Goal: Task Accomplishment & Management: Manage account settings

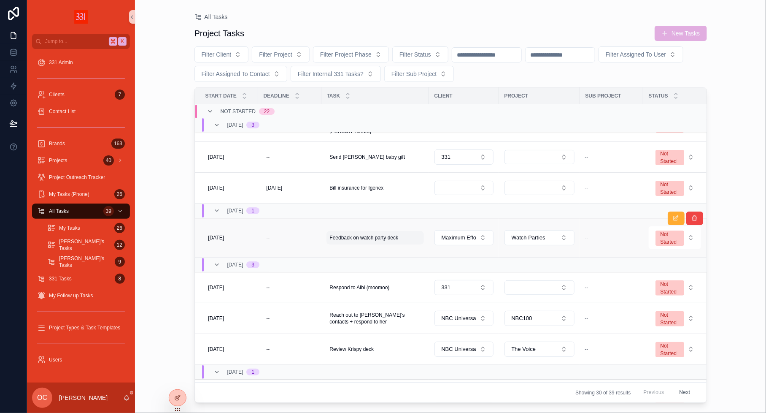
scroll to position [28, 0]
click at [348, 232] on span "Feedback on watch party deck" at bounding box center [364, 235] width 69 height 7
click at [348, 232] on div "**********" at bounding box center [384, 243] width 122 height 31
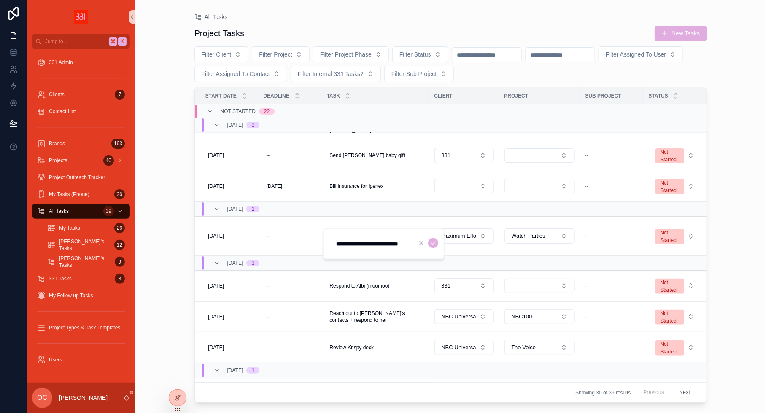
click at [353, 240] on input "**********" at bounding box center [371, 244] width 80 height 12
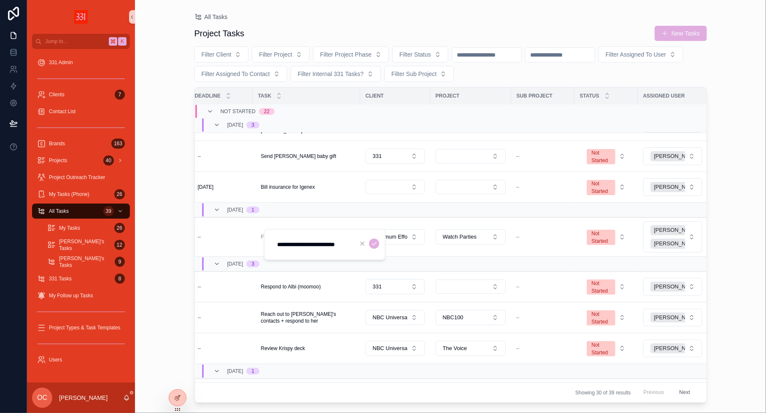
scroll to position [27, 58]
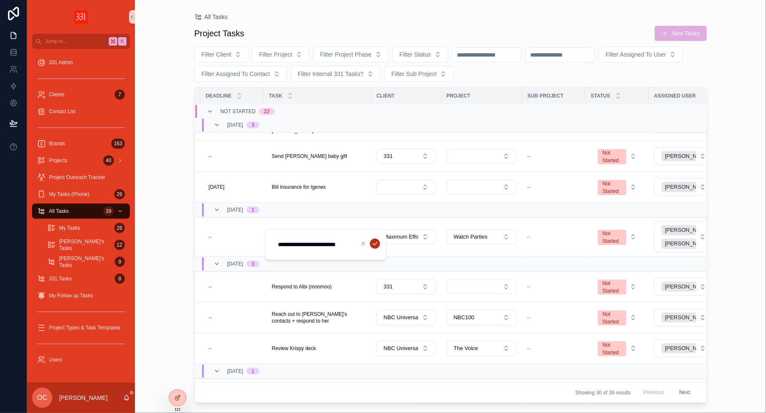
type input "**********"
click at [376, 243] on icon "scrollable content" at bounding box center [375, 243] width 7 height 7
click at [669, 238] on div "[PERSON_NAME]" at bounding box center [692, 243] width 61 height 10
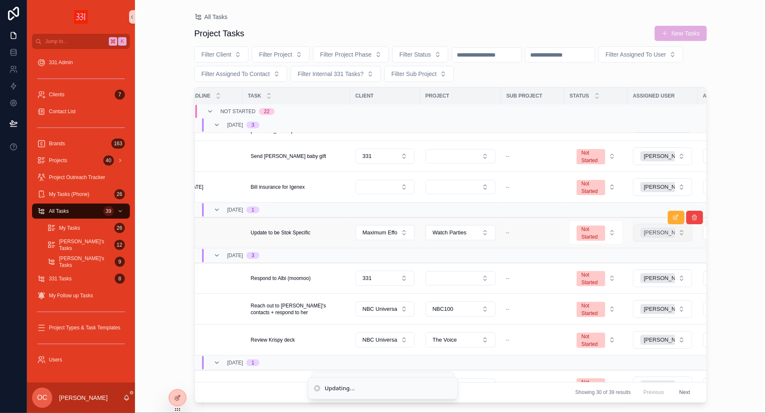
scroll to position [28, 89]
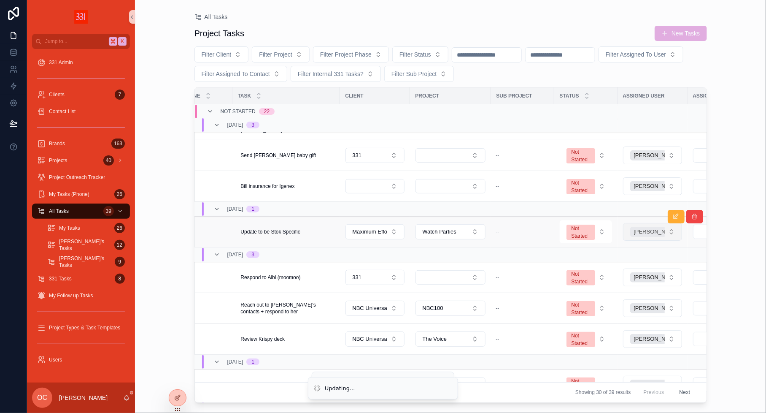
click at [632, 228] on div "[PERSON_NAME]" at bounding box center [660, 232] width 61 height 10
click at [632, 228] on button "Select Button" at bounding box center [652, 231] width 59 height 14
type input "****"
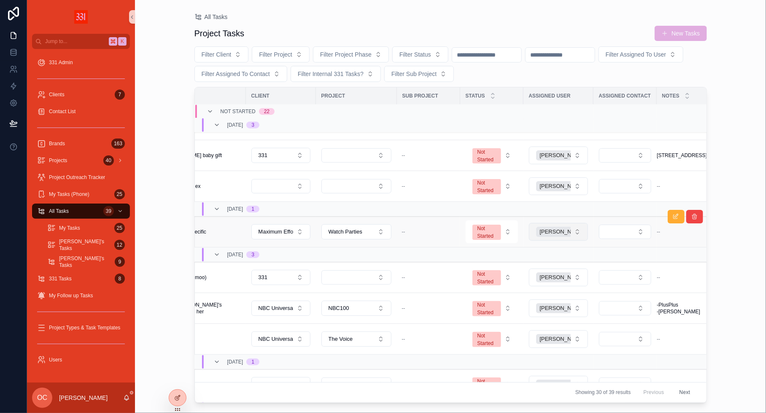
click at [577, 226] on button "[PERSON_NAME]" at bounding box center [558, 232] width 59 height 18
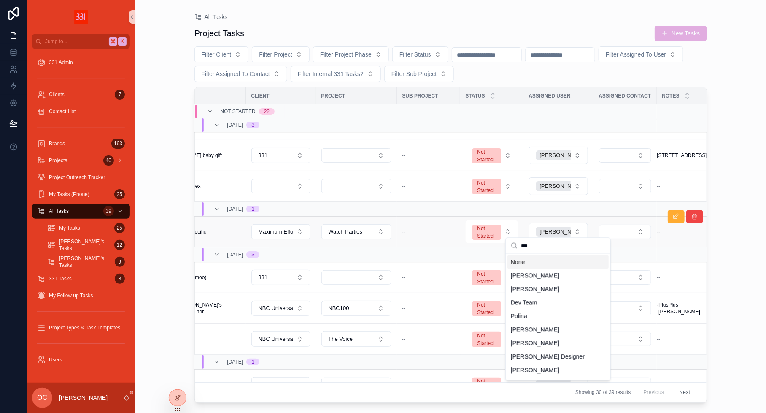
type input "****"
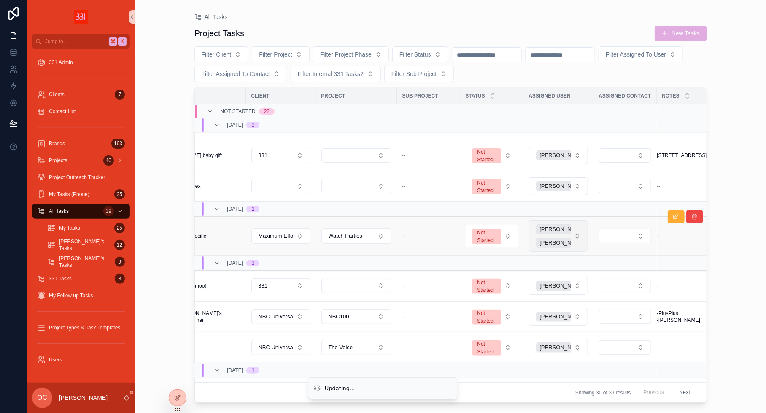
click at [578, 231] on button "[PERSON_NAME] [PERSON_NAME]" at bounding box center [558, 235] width 59 height 31
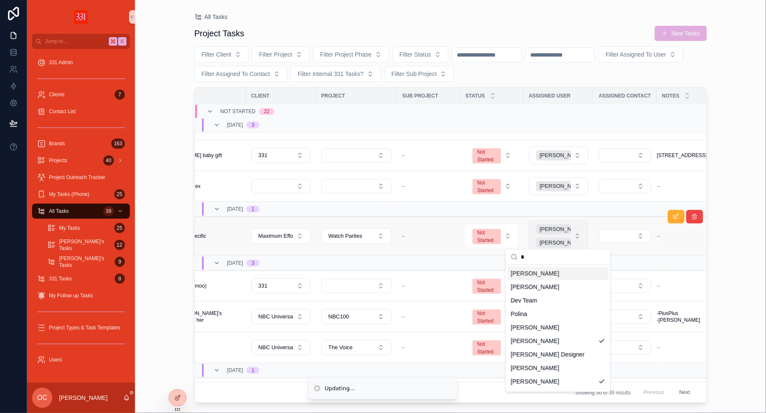
type input "**"
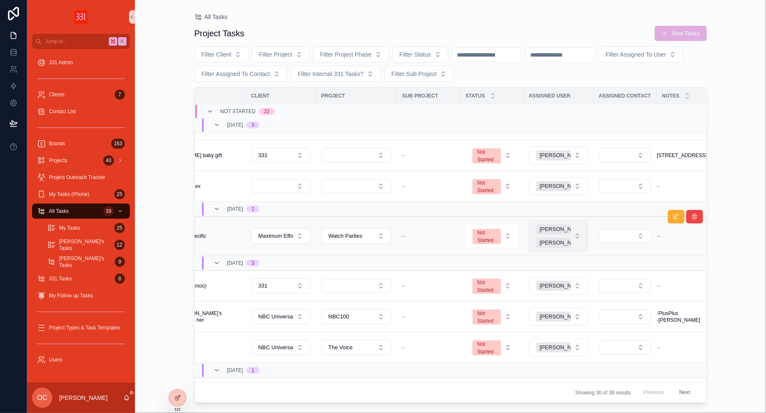
click at [578, 234] on button "[PERSON_NAME] [PERSON_NAME]" at bounding box center [558, 235] width 59 height 31
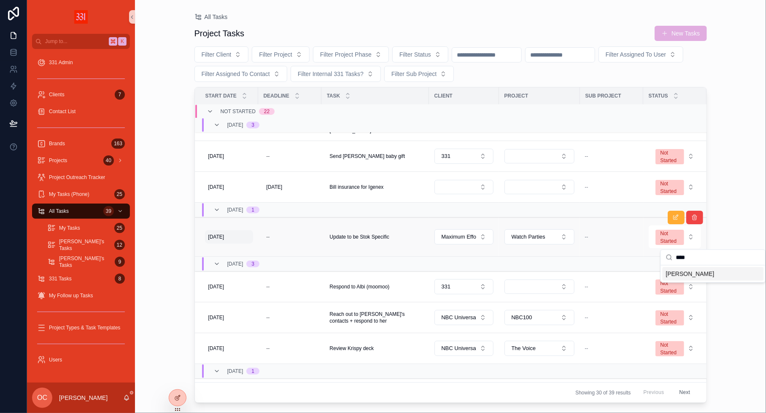
scroll to position [27, 0]
type input "****"
click at [224, 233] on span "[DATE]" at bounding box center [216, 236] width 16 height 7
click at [258, 83] on div "Project Tasks New Tasks Filter Client Filter Project Filter Project Phase Filte…" at bounding box center [451, 211] width 513 height 382
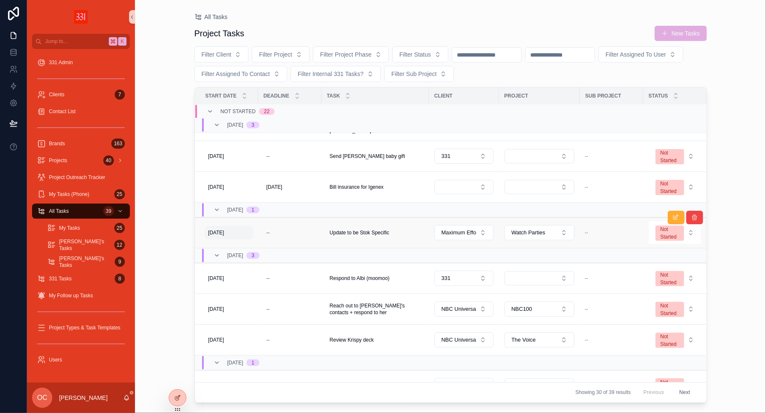
click at [233, 226] on div "[DATE] [DATE]" at bounding box center [229, 233] width 48 height 14
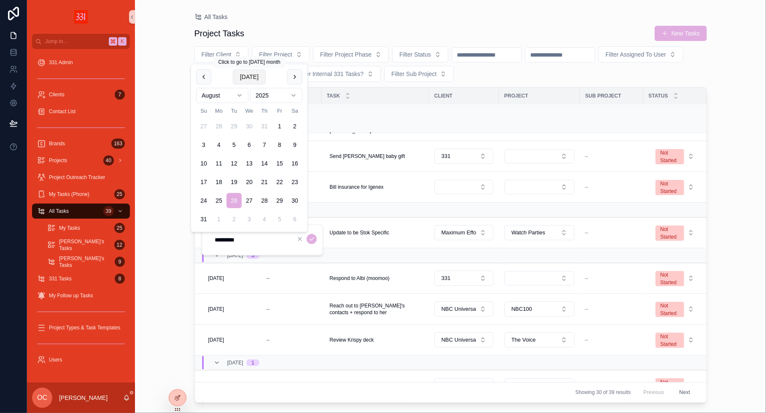
click at [244, 80] on button "[DATE]" at bounding box center [249, 76] width 33 height 15
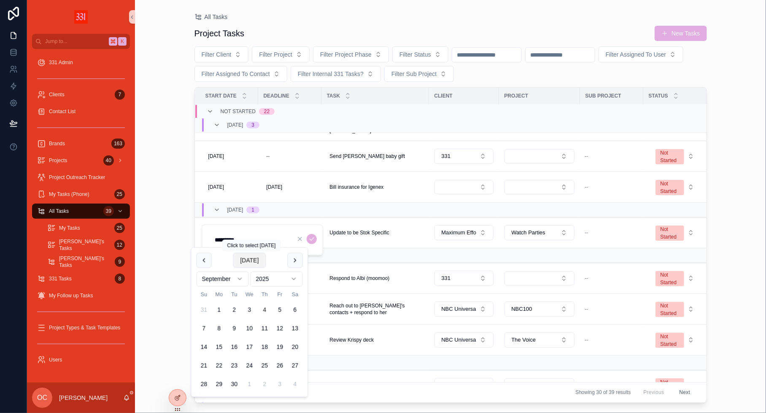
click at [254, 259] on button "[DATE]" at bounding box center [249, 260] width 33 height 15
type input "********"
click at [313, 240] on icon "scrollable content" at bounding box center [311, 238] width 7 height 7
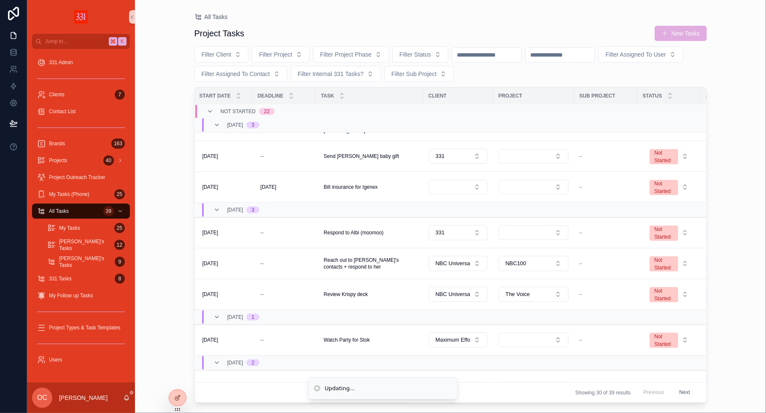
scroll to position [28, 7]
click at [654, 224] on div "Not Started" at bounding box center [663, 231] width 19 height 15
click at [628, 300] on td "--" at bounding box center [604, 293] width 63 height 31
click at [659, 225] on div "Not Started" at bounding box center [663, 231] width 19 height 15
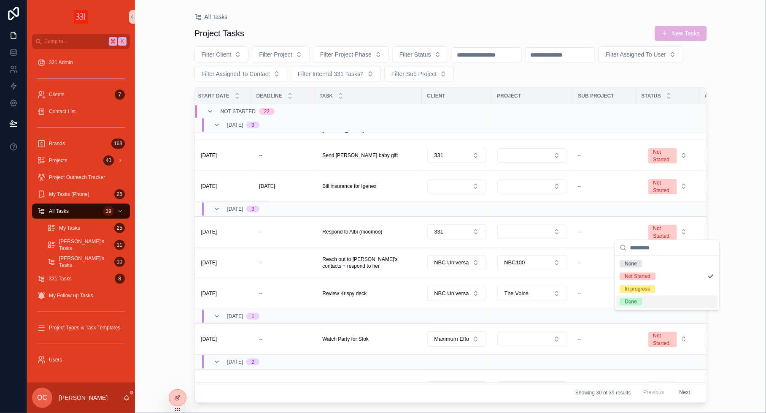
click at [628, 299] on div "Done" at bounding box center [631, 302] width 12 height 8
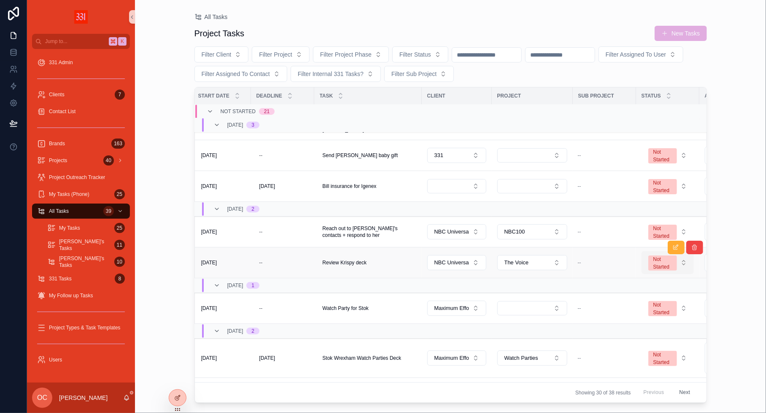
click at [671, 260] on div "Not Started" at bounding box center [663, 262] width 19 height 15
click at [640, 330] on span "Done" at bounding box center [631, 332] width 22 height 8
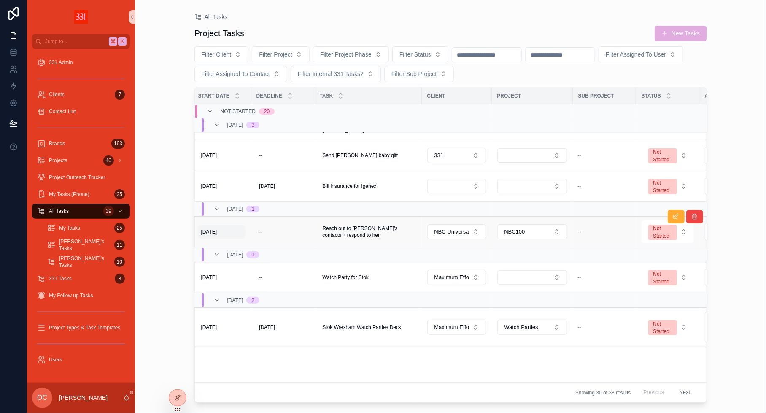
click at [212, 228] on span "[DATE]" at bounding box center [209, 231] width 16 height 7
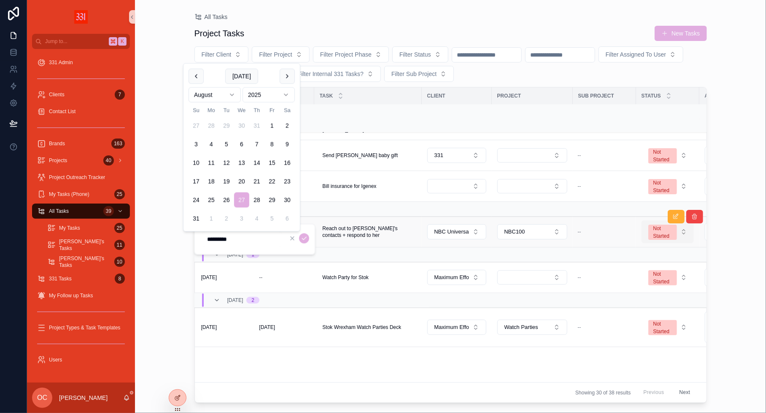
click at [679, 229] on button "Not Started" at bounding box center [668, 231] width 52 height 23
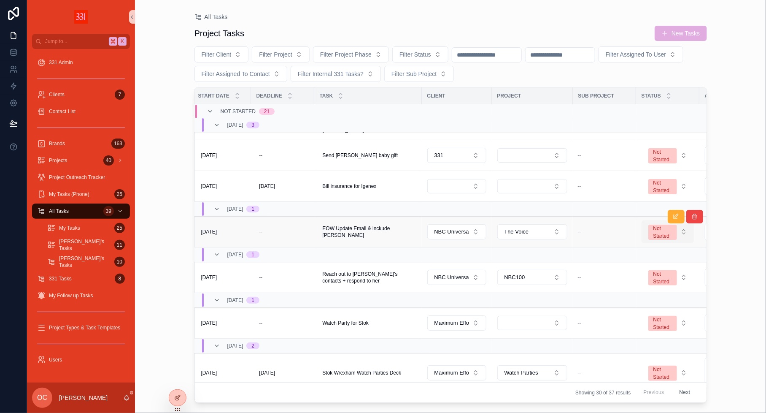
click at [663, 230] on div "Not Started" at bounding box center [663, 231] width 19 height 15
click at [165, 233] on div "All Tasks Project Tasks New Tasks Filter Client Filter Project Filter Project P…" at bounding box center [450, 206] width 631 height 413
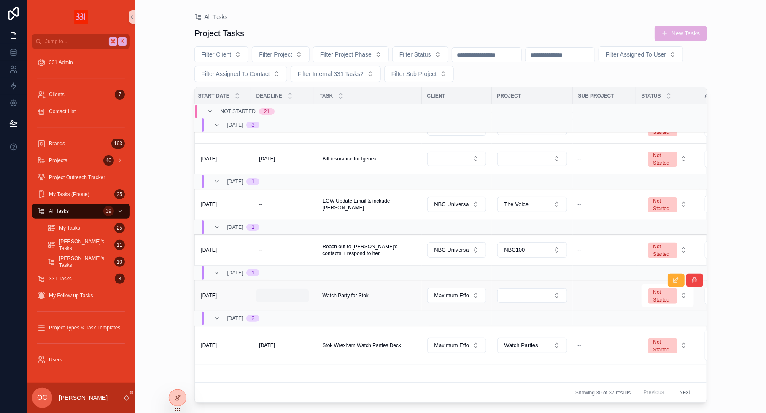
scroll to position [57, 6]
click at [651, 246] on span "Not Started" at bounding box center [663, 249] width 29 height 15
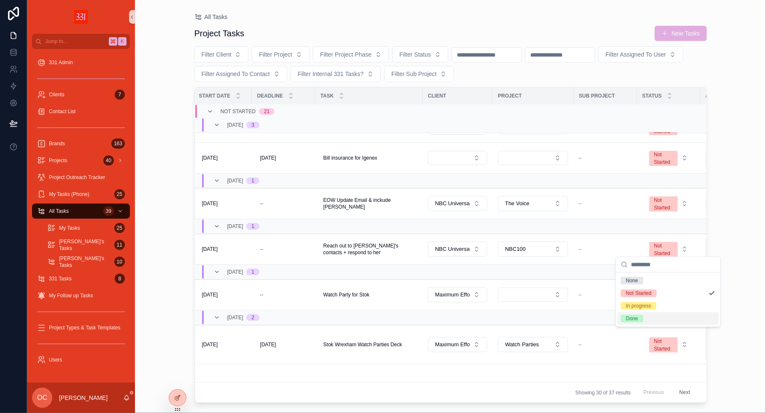
click at [632, 317] on div "Done" at bounding box center [632, 319] width 12 height 8
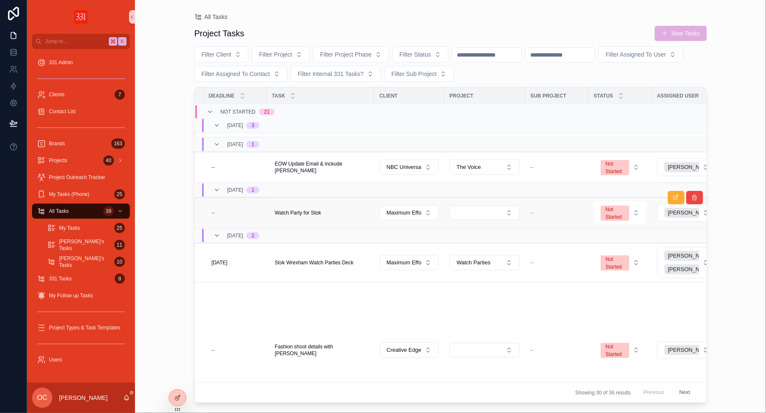
scroll to position [93, 44]
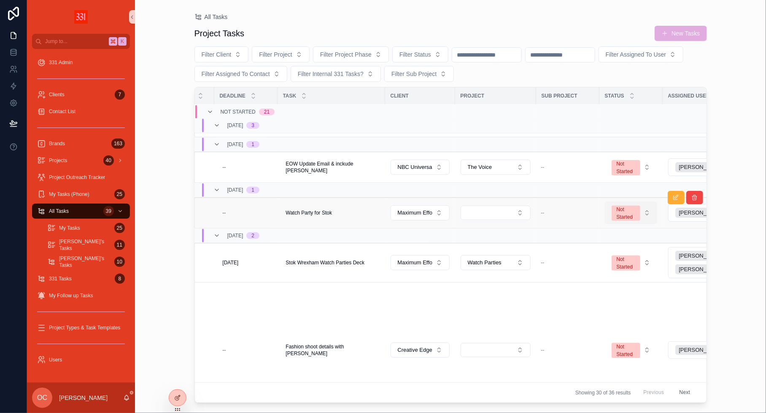
click at [614, 207] on span "Not Started" at bounding box center [626, 212] width 29 height 15
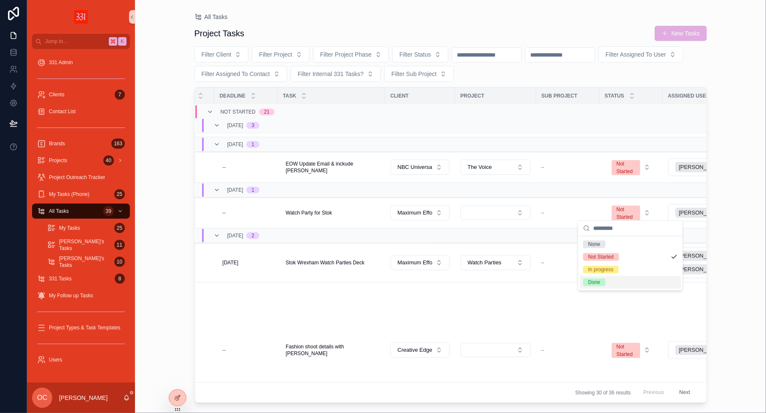
click at [601, 279] on span "Done" at bounding box center [595, 282] width 22 height 8
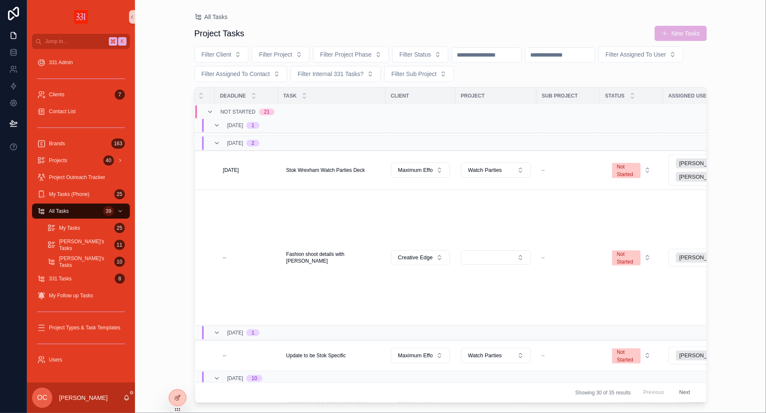
scroll to position [139, 43]
click at [632, 163] on div "Not Started" at bounding box center [626, 170] width 19 height 15
click at [611, 243] on div "Done" at bounding box center [631, 240] width 101 height 13
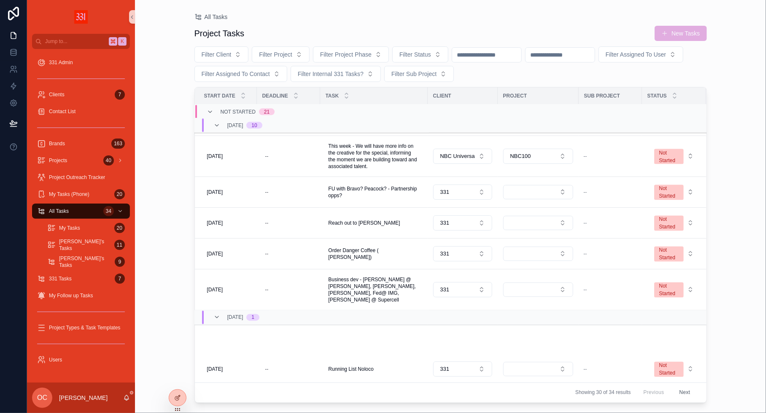
scroll to position [962, 1]
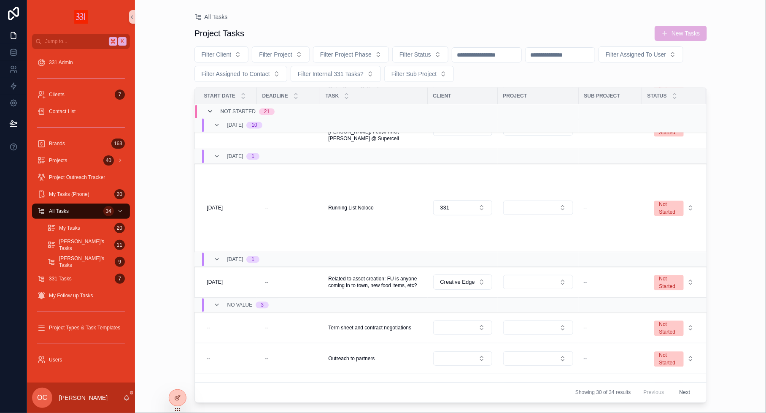
click at [209, 114] on icon "scrollable content" at bounding box center [210, 111] width 7 height 7
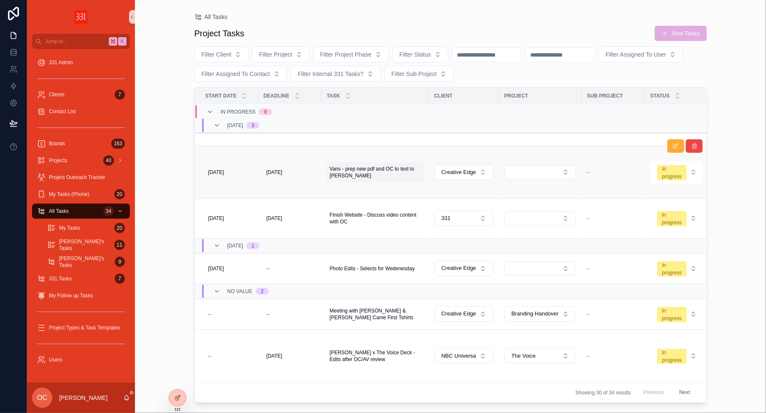
click at [336, 165] on span "Vans - prep new pdf and OC to text to [PERSON_NAME]" at bounding box center [375, 172] width 91 height 14
click at [342, 154] on input "**********" at bounding box center [371, 155] width 80 height 12
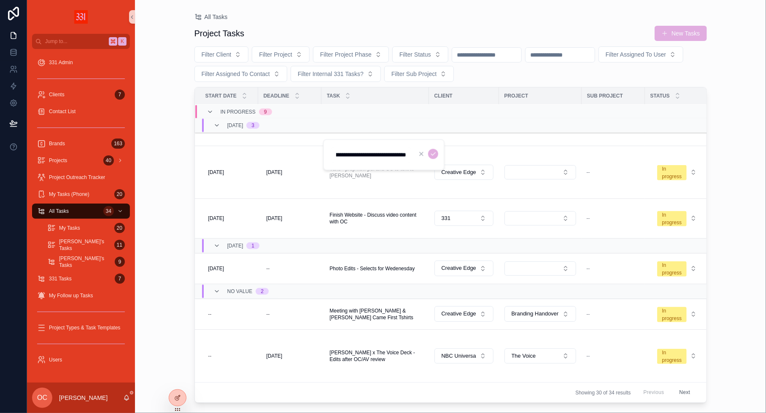
click at [342, 154] on input "**********" at bounding box center [371, 155] width 80 height 12
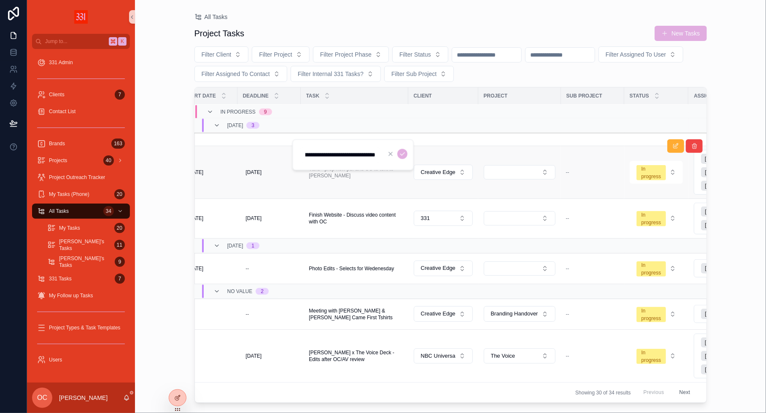
scroll to position [234, 13]
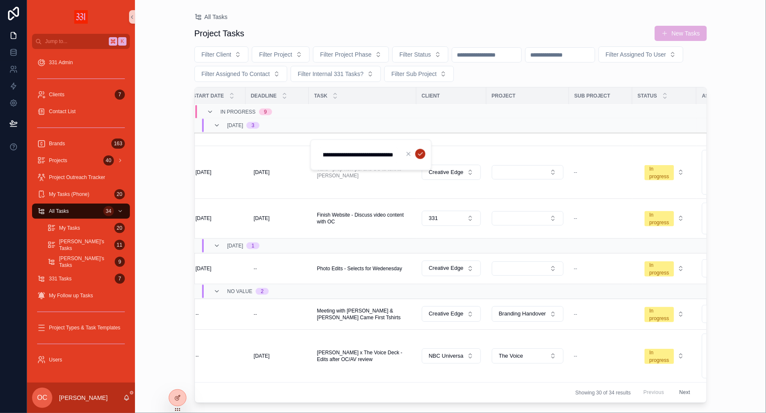
type input "**********"
click at [421, 154] on icon "scrollable content" at bounding box center [421, 153] width 4 height 3
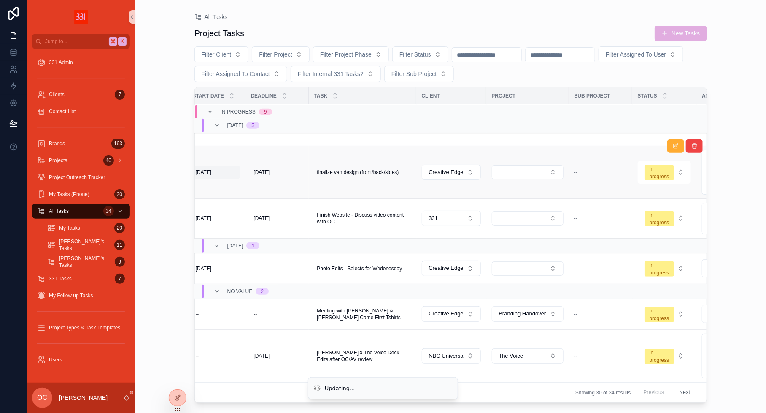
click at [208, 169] on span "[DATE]" at bounding box center [204, 172] width 16 height 7
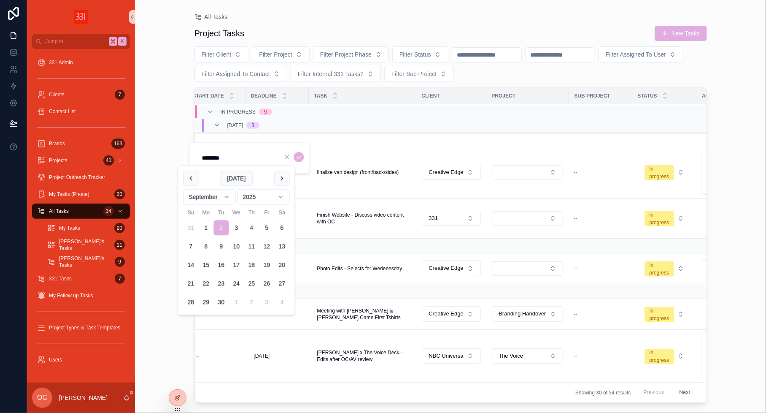
click at [206, 248] on button "8" at bounding box center [206, 246] width 15 height 15
click at [266, 227] on button "5" at bounding box center [266, 227] width 15 height 15
type input "********"
click at [297, 157] on icon "scrollable content" at bounding box center [299, 157] width 4 height 3
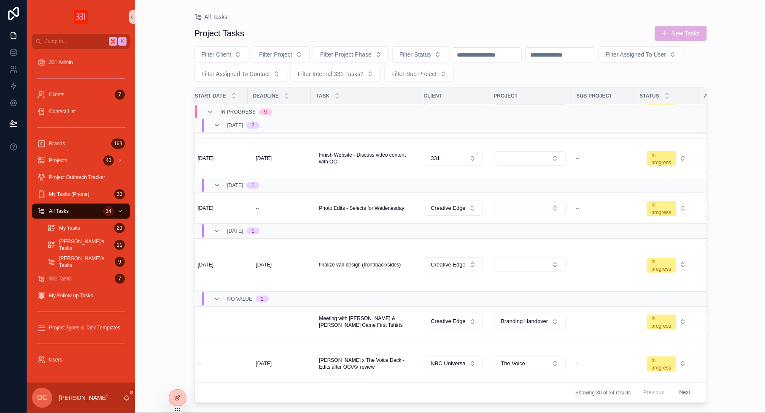
scroll to position [216, 3]
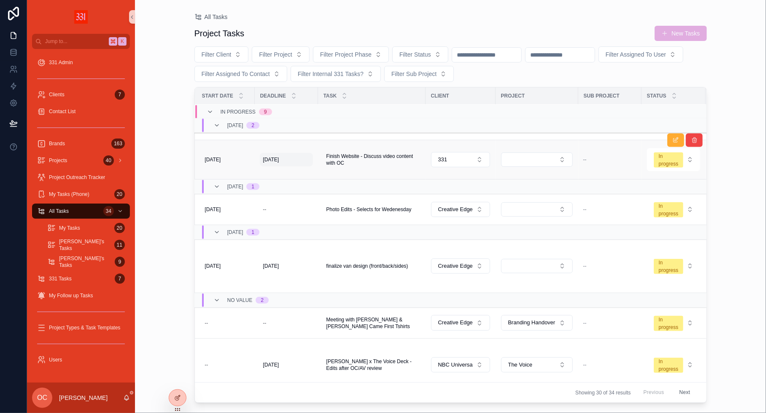
click at [270, 158] on span "[DATE]" at bounding box center [271, 159] width 16 height 7
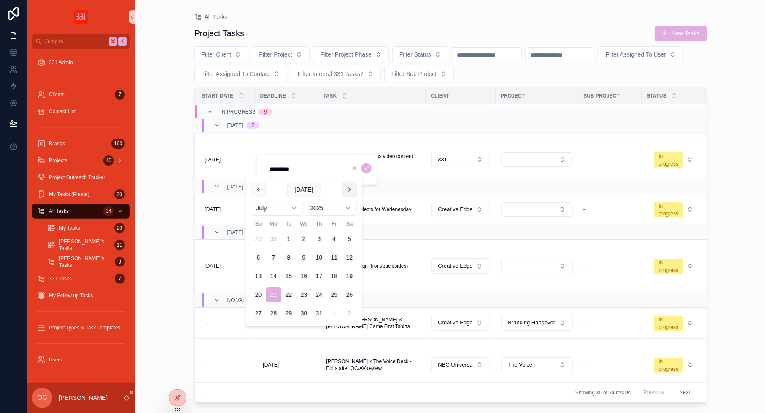
click at [344, 187] on button "scrollable content" at bounding box center [349, 189] width 15 height 15
click at [274, 257] on button "8" at bounding box center [273, 257] width 15 height 15
type input "********"
click at [367, 166] on icon "scrollable content" at bounding box center [366, 168] width 7 height 7
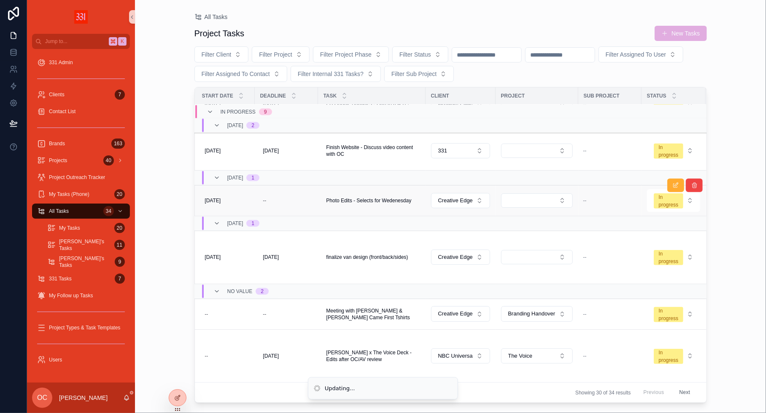
scroll to position [243, 3]
click at [670, 202] on button "In progress" at bounding box center [675, 200] width 54 height 23
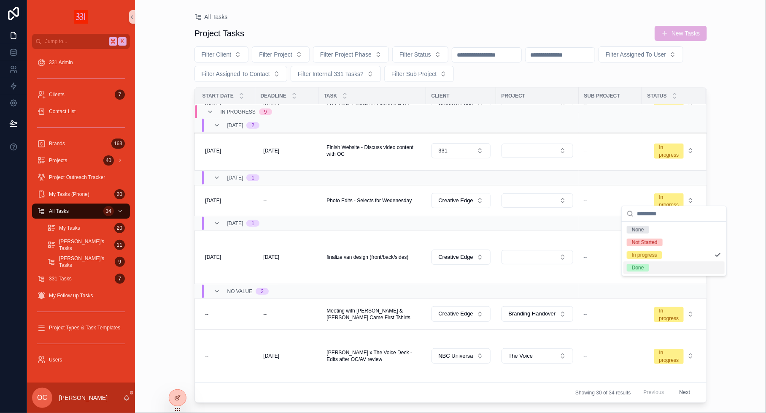
click at [642, 266] on div "Done" at bounding box center [638, 268] width 12 height 8
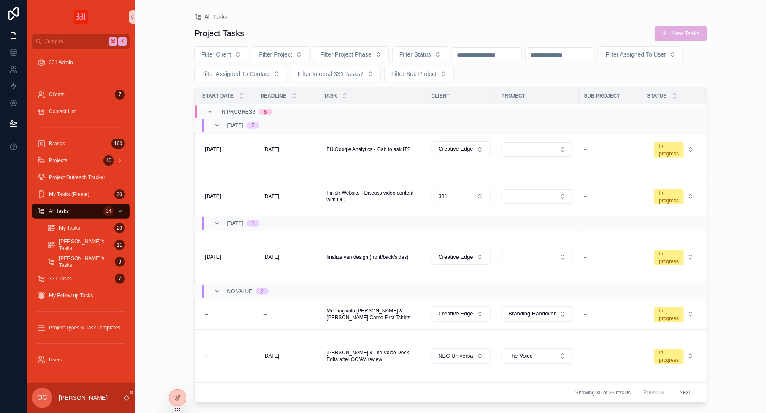
scroll to position [175, 3]
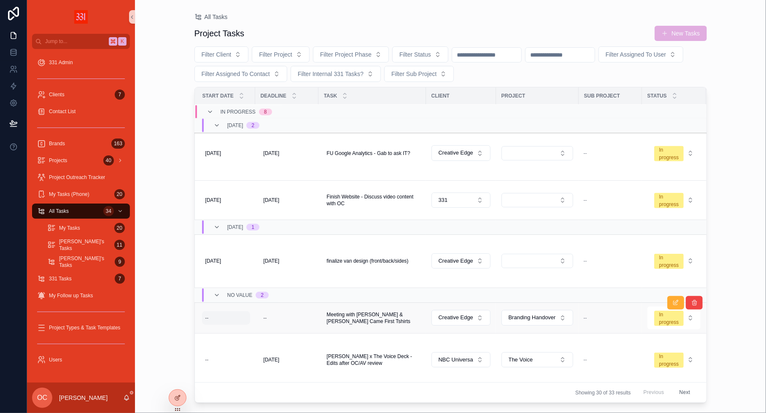
click at [237, 317] on div "--" at bounding box center [226, 318] width 48 height 14
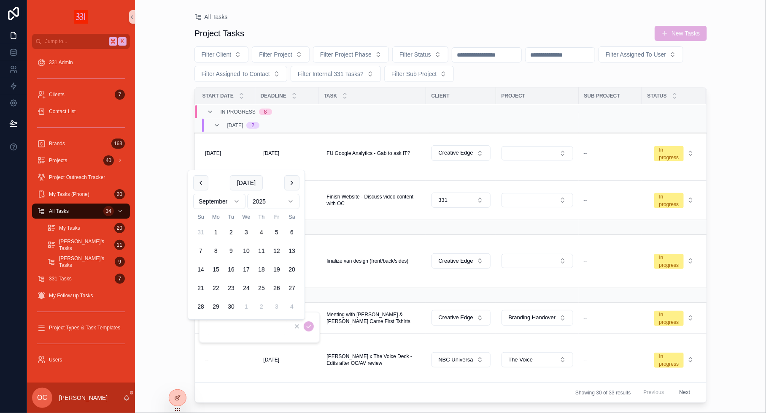
click at [246, 182] on button "[DATE]" at bounding box center [246, 182] width 33 height 15
type input "********"
click at [252, 184] on span "[DATE]" at bounding box center [246, 182] width 33 height 15
click at [260, 231] on button "4" at bounding box center [261, 231] width 15 height 15
click at [310, 325] on icon "scrollable content" at bounding box center [309, 326] width 4 height 3
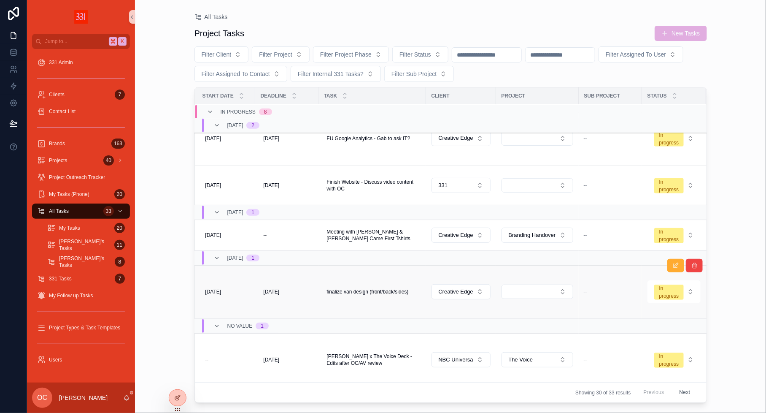
scroll to position [189, 3]
click at [263, 229] on div "--" at bounding box center [286, 236] width 53 height 14
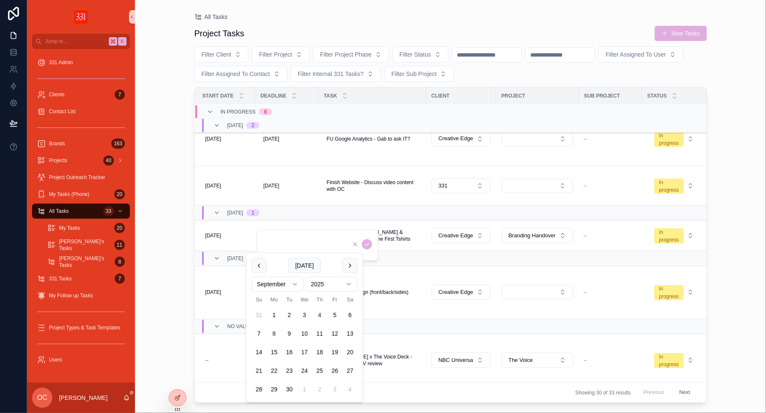
click at [275, 331] on button "8" at bounding box center [274, 333] width 15 height 15
type input "********"
click at [369, 241] on icon "scrollable content" at bounding box center [367, 244] width 7 height 7
